Goal: Book appointment/travel/reservation

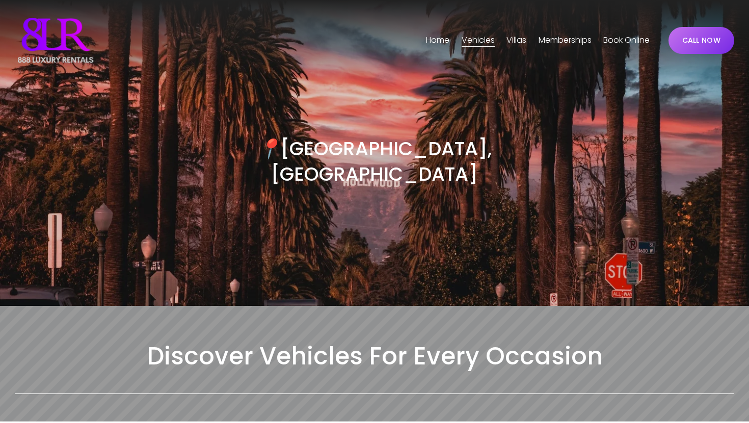
click at [0, 0] on span "[GEOGRAPHIC_DATA]" at bounding box center [0, 0] width 0 height 0
click at [388, 306] on div at bounding box center [374, 319] width 736 height 26
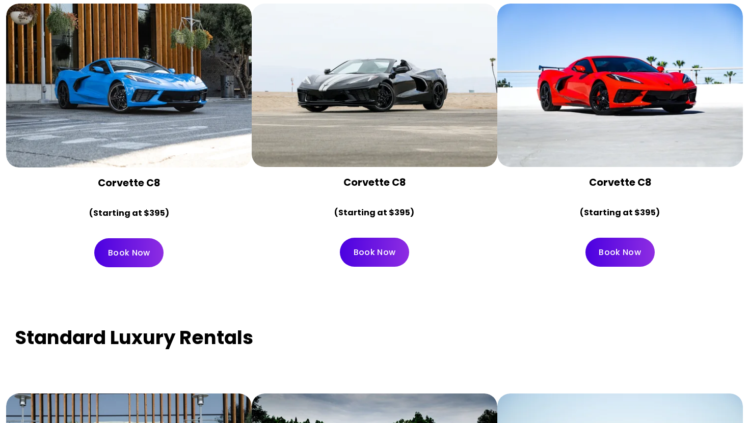
scroll to position [4276, 0]
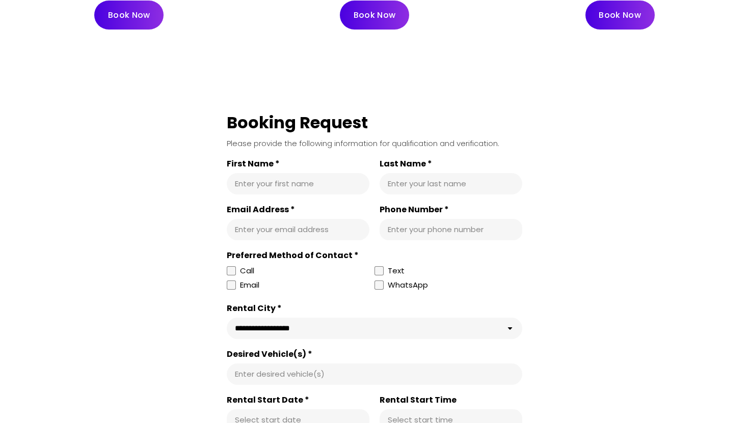
scroll to position [5136, 0]
